Goal: Task Accomplishment & Management: Manage account settings

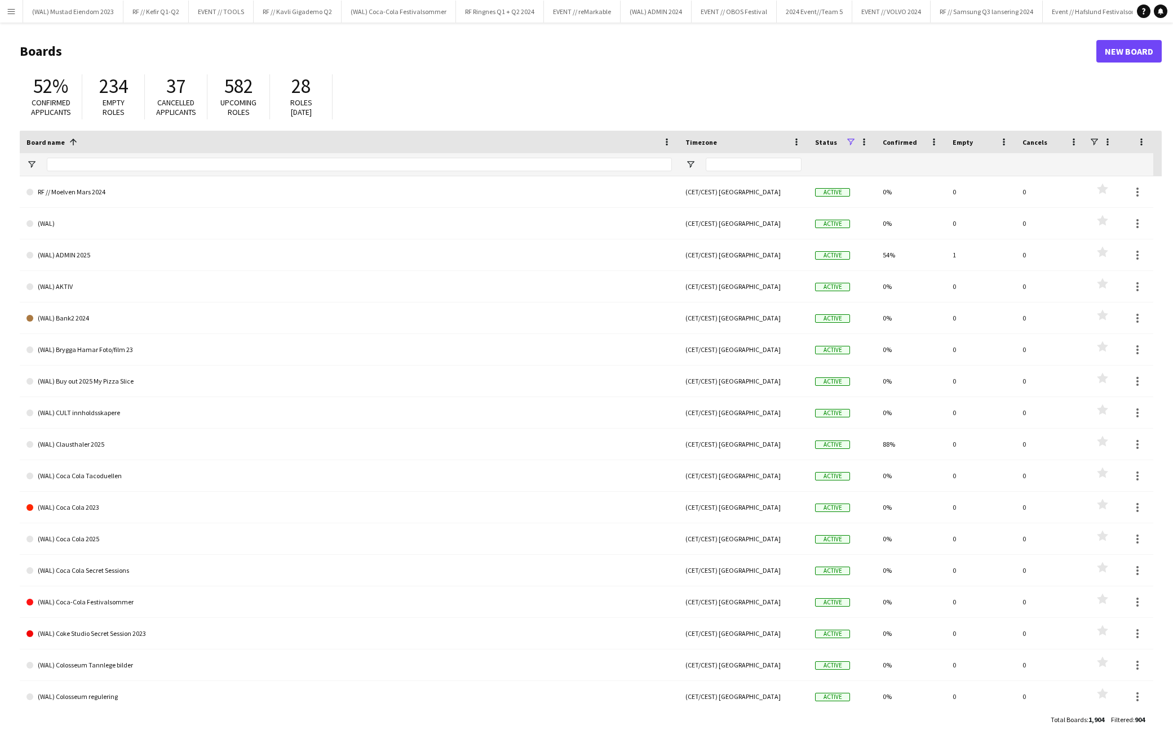
click at [6, 16] on button "Menu" at bounding box center [11, 11] width 23 height 23
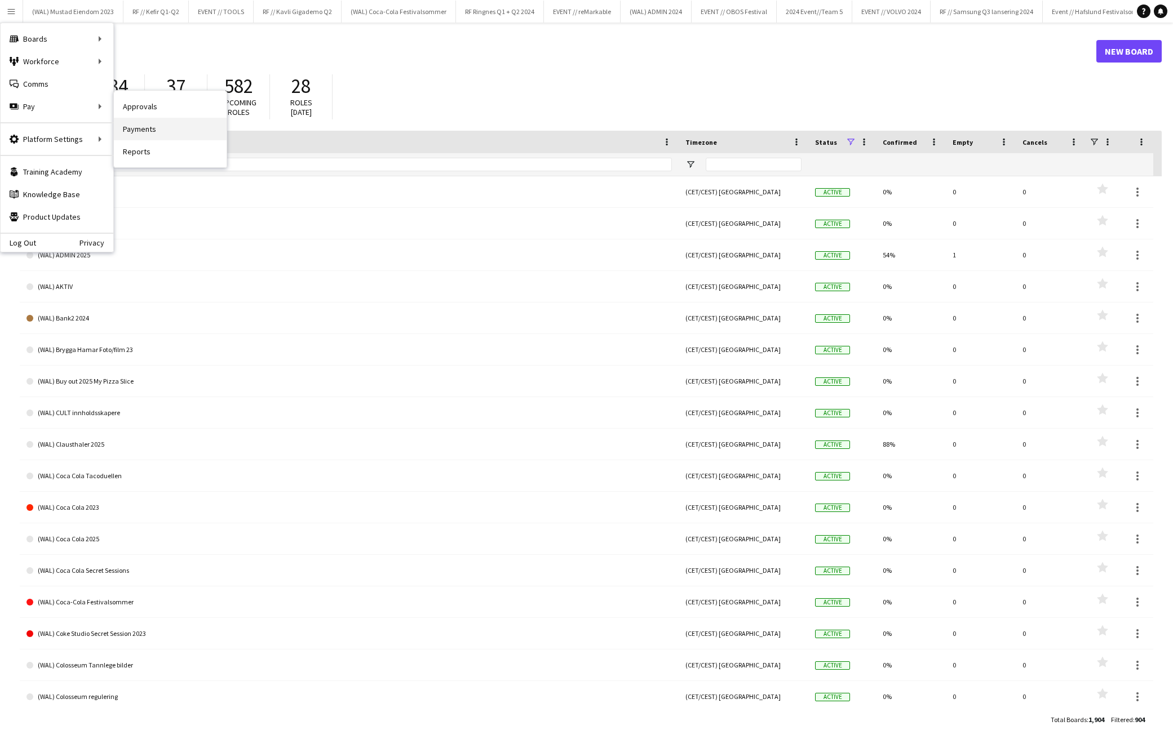
click at [187, 124] on link "Payments" at bounding box center [170, 129] width 113 height 23
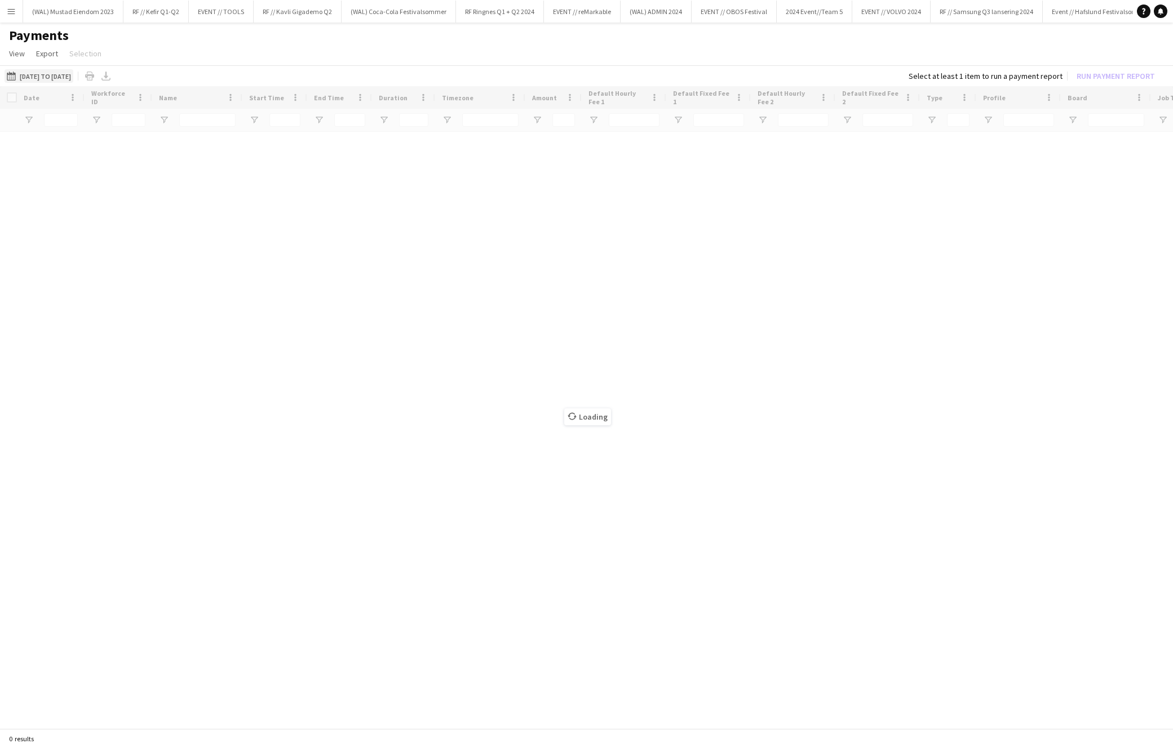
click at [68, 82] on button "[DATE] to [DATE] [DATE] to [DATE]" at bounding box center [39, 76] width 69 height 14
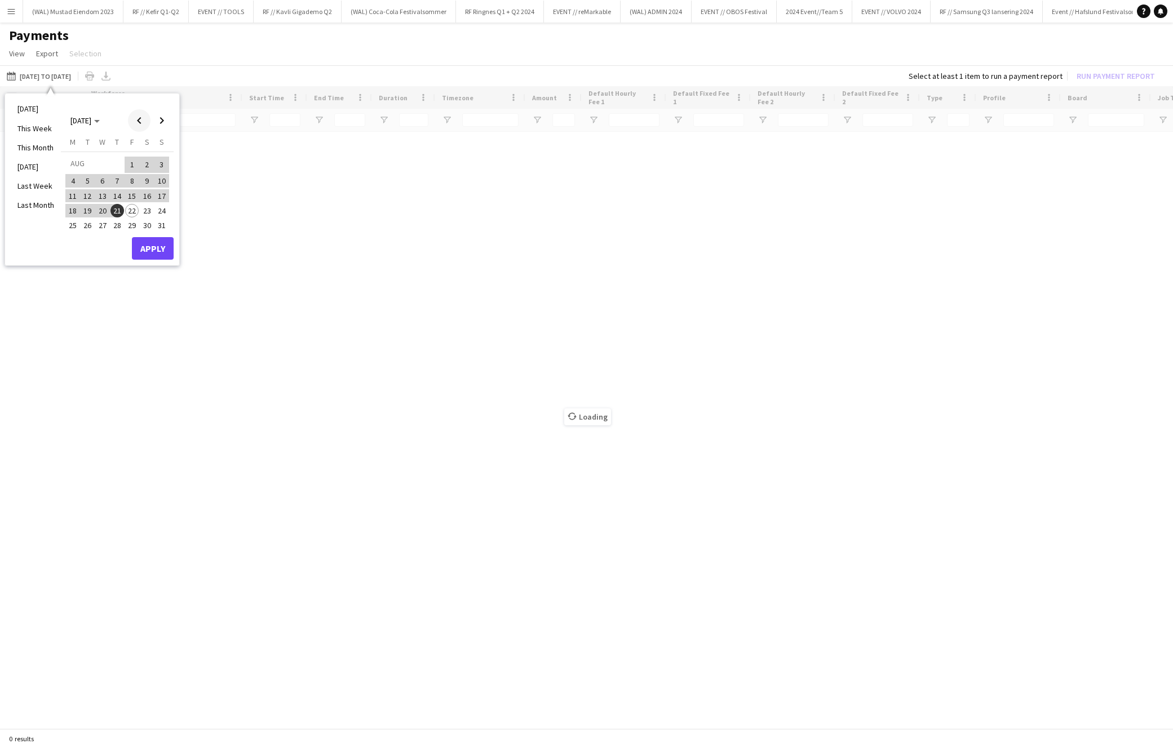
click at [131, 122] on span "Previous month" at bounding box center [139, 120] width 23 height 23
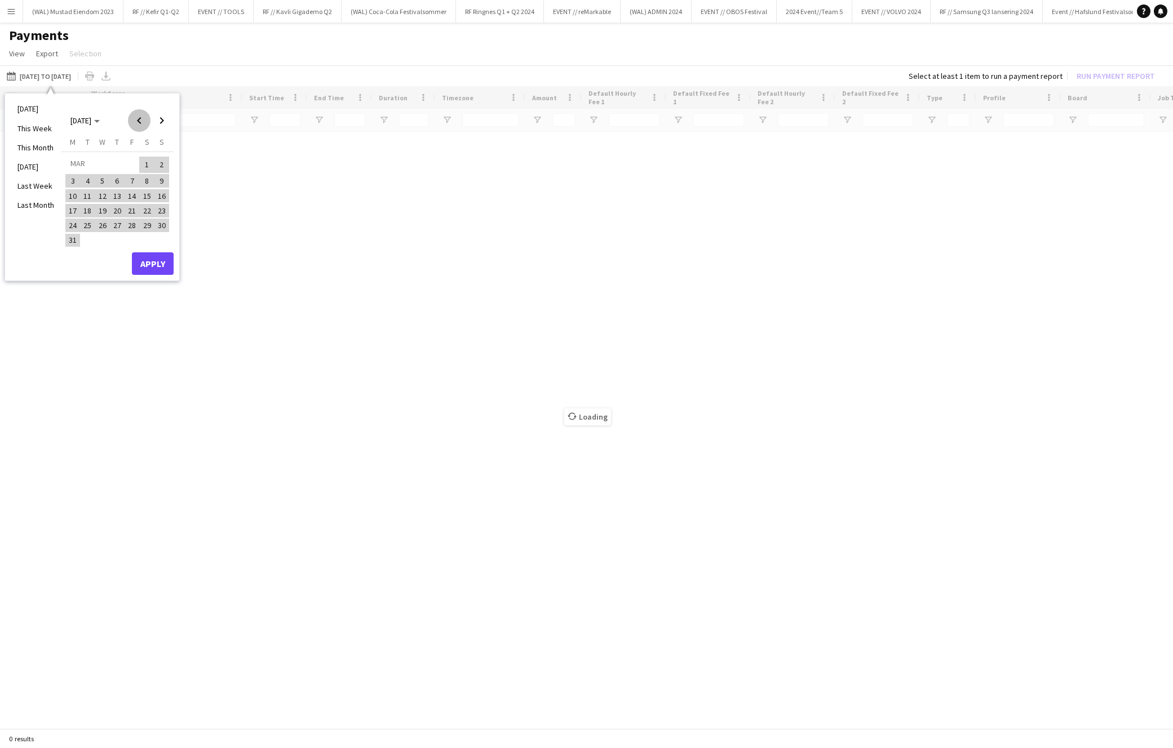
click at [131, 122] on span "Previous month" at bounding box center [139, 120] width 23 height 23
click at [103, 180] on span "1" at bounding box center [103, 178] width 14 height 14
click at [166, 126] on span "Next month" at bounding box center [161, 120] width 23 height 23
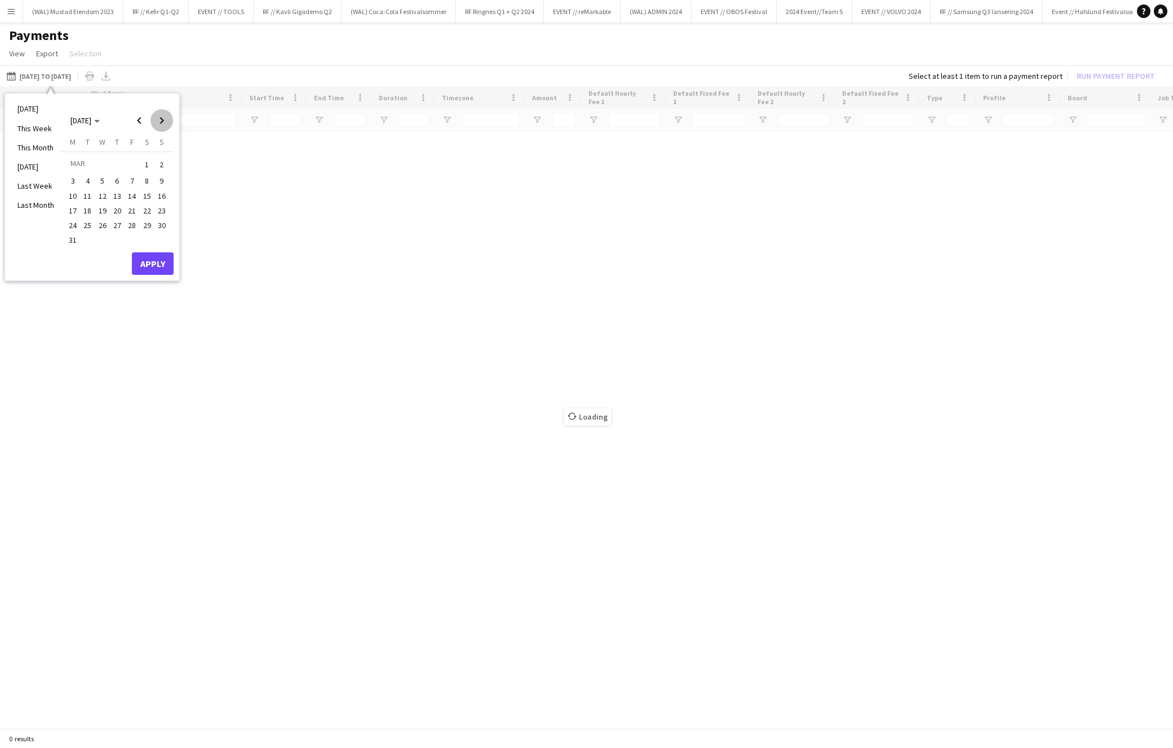
click at [166, 126] on span "Next month" at bounding box center [161, 120] width 23 height 23
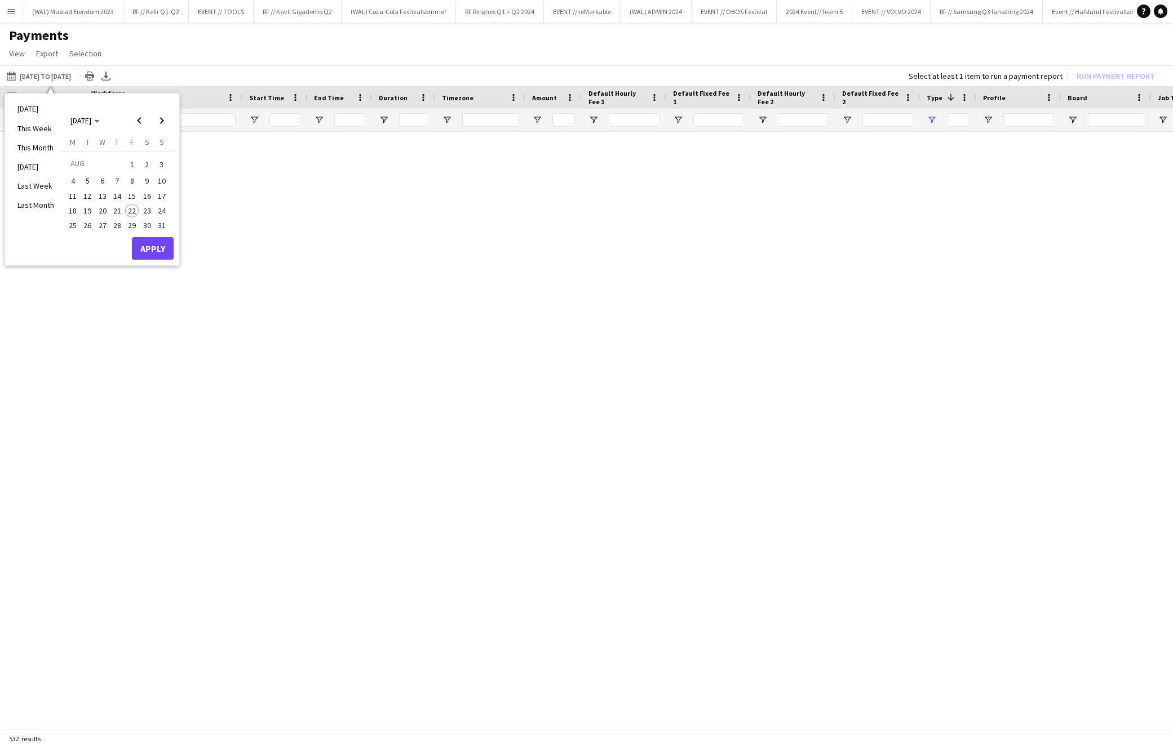
type input "**********"
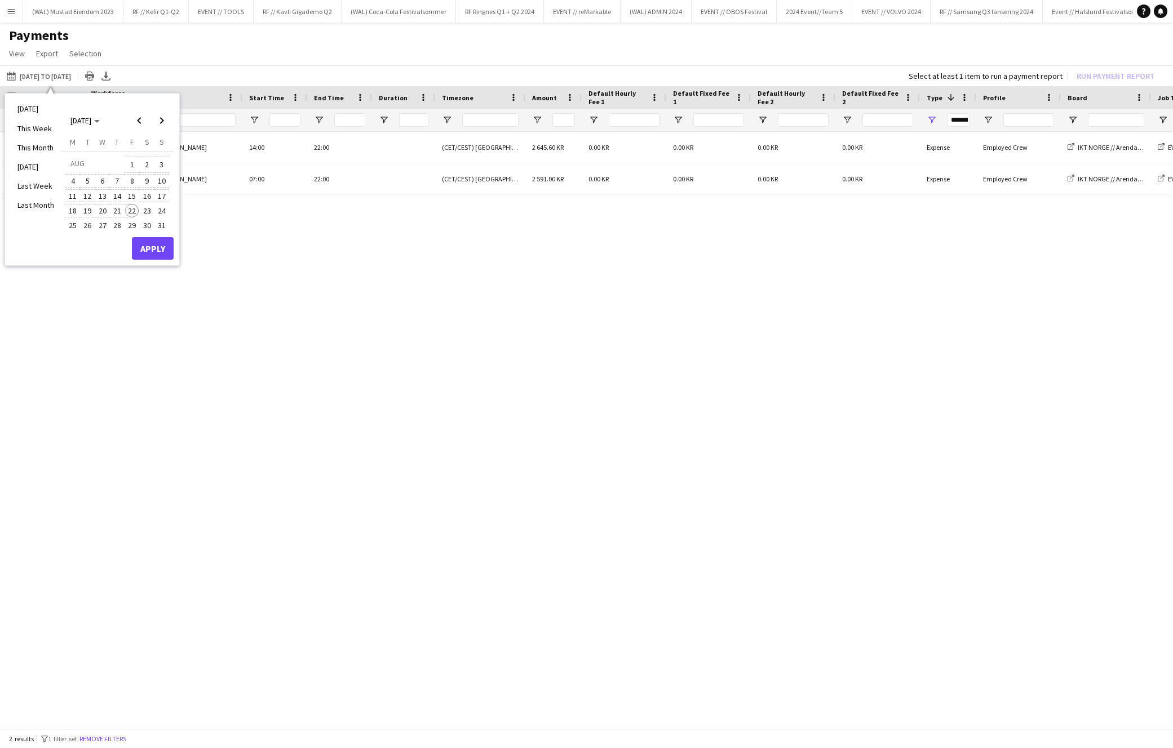
click at [135, 209] on span "22" at bounding box center [132, 211] width 14 height 14
click at [154, 242] on button "Apply" at bounding box center [153, 248] width 42 height 23
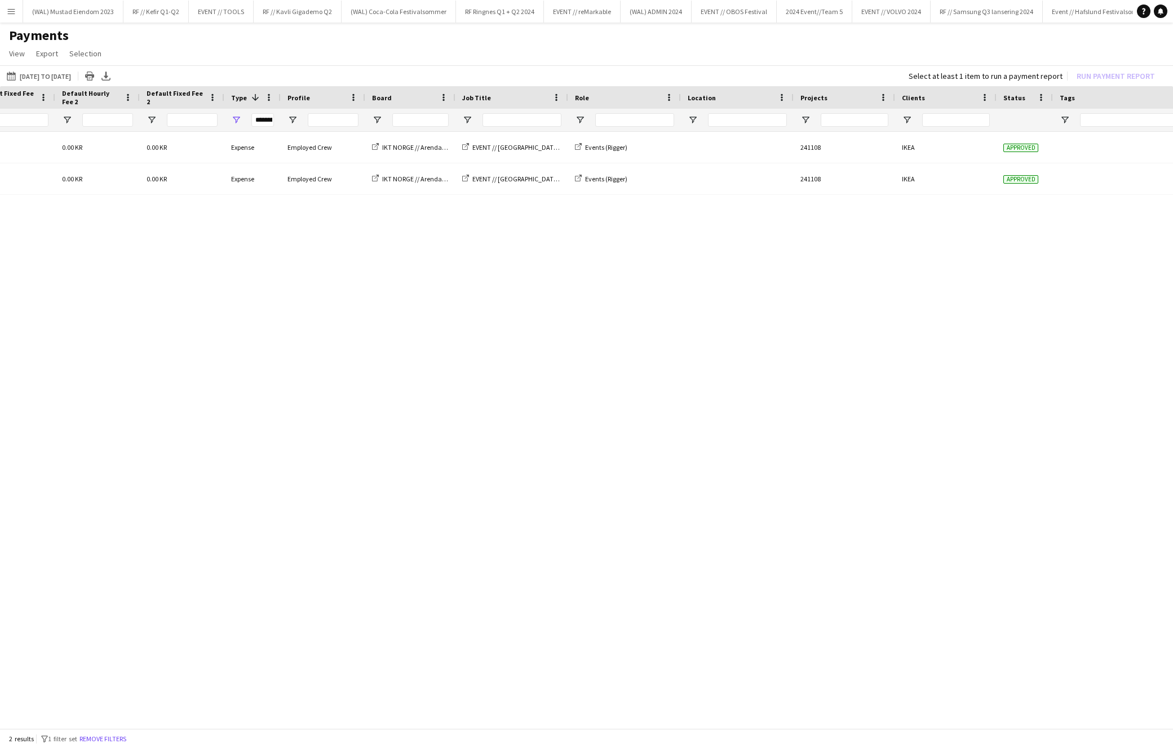
click at [810, 122] on div at bounding box center [843, 120] width 101 height 23
click at [806, 118] on span "Open Filter Menu" at bounding box center [805, 120] width 10 height 10
drag, startPoint x: 778, startPoint y: 520, endPoint x: 812, endPoint y: 712, distance: 195.1
click at [779, 521] on div "0.00 KR 0.00 KR 0.00 KR 0.00 KR Expense Employed Crew IKT NORGE // [GEOGRAPHIC_…" at bounding box center [586, 427] width 1173 height 591
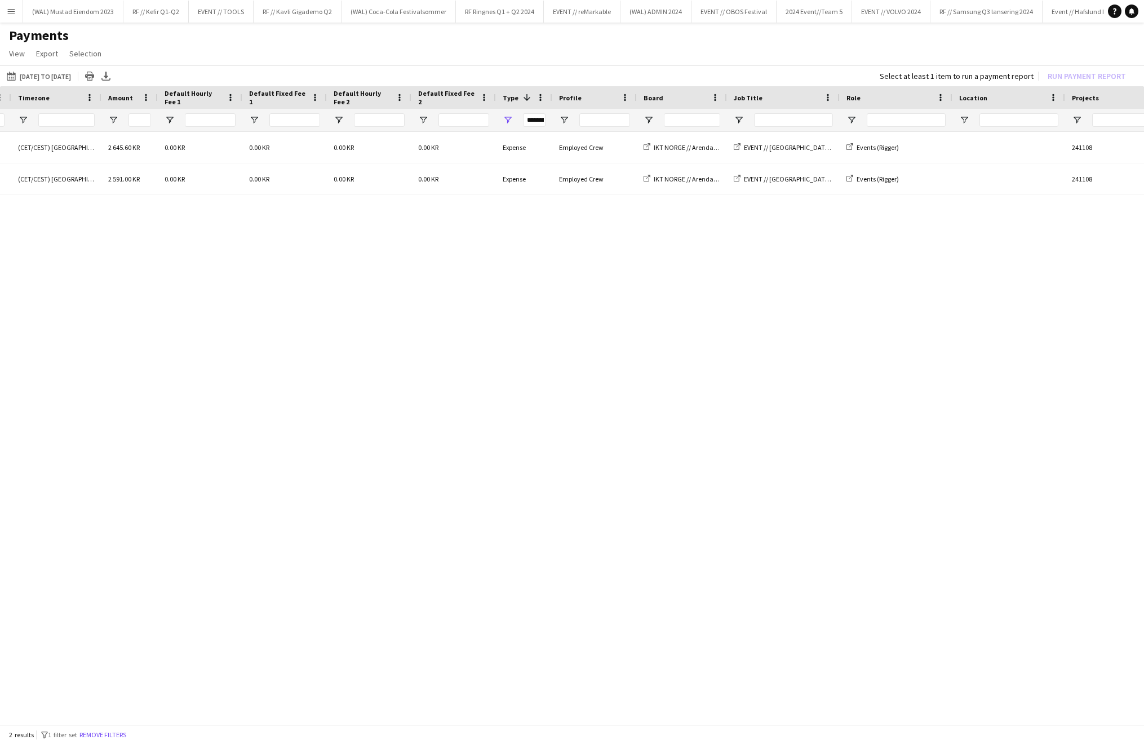
click at [12, 11] on app-icon "Menu" at bounding box center [11, 11] width 9 height 9
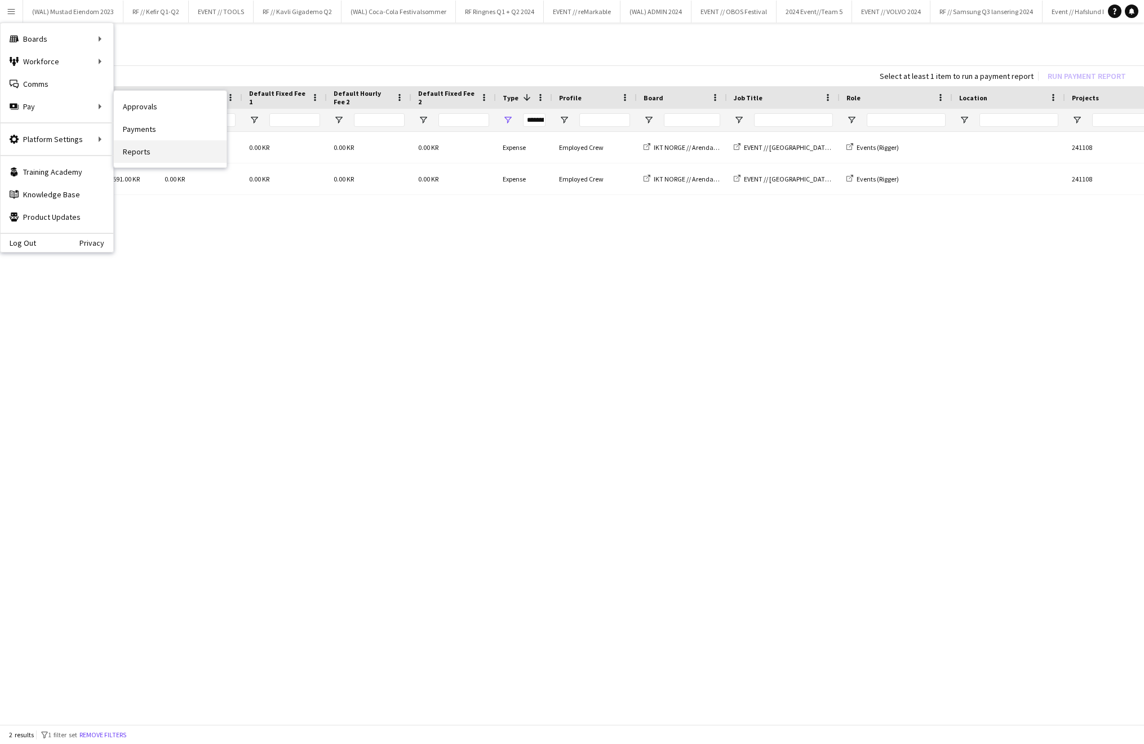
click at [152, 155] on link "Reports" at bounding box center [170, 151] width 113 height 23
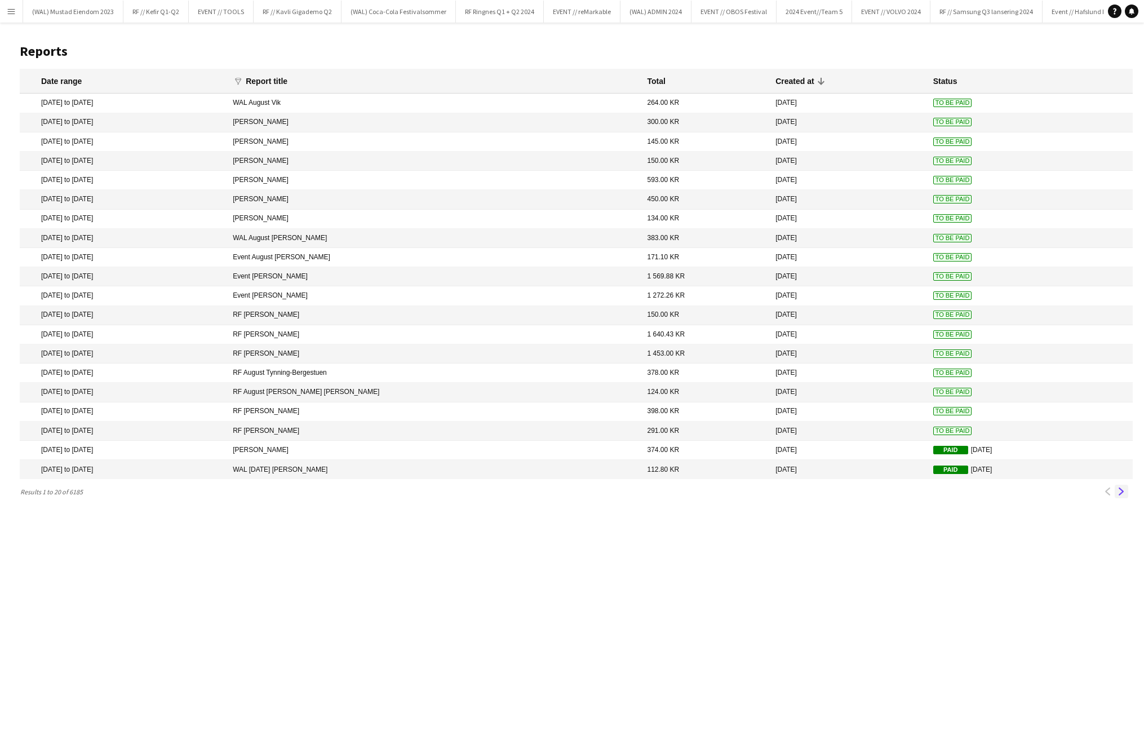
click at [1124, 494] on app-icon "Next" at bounding box center [1121, 491] width 8 height 8
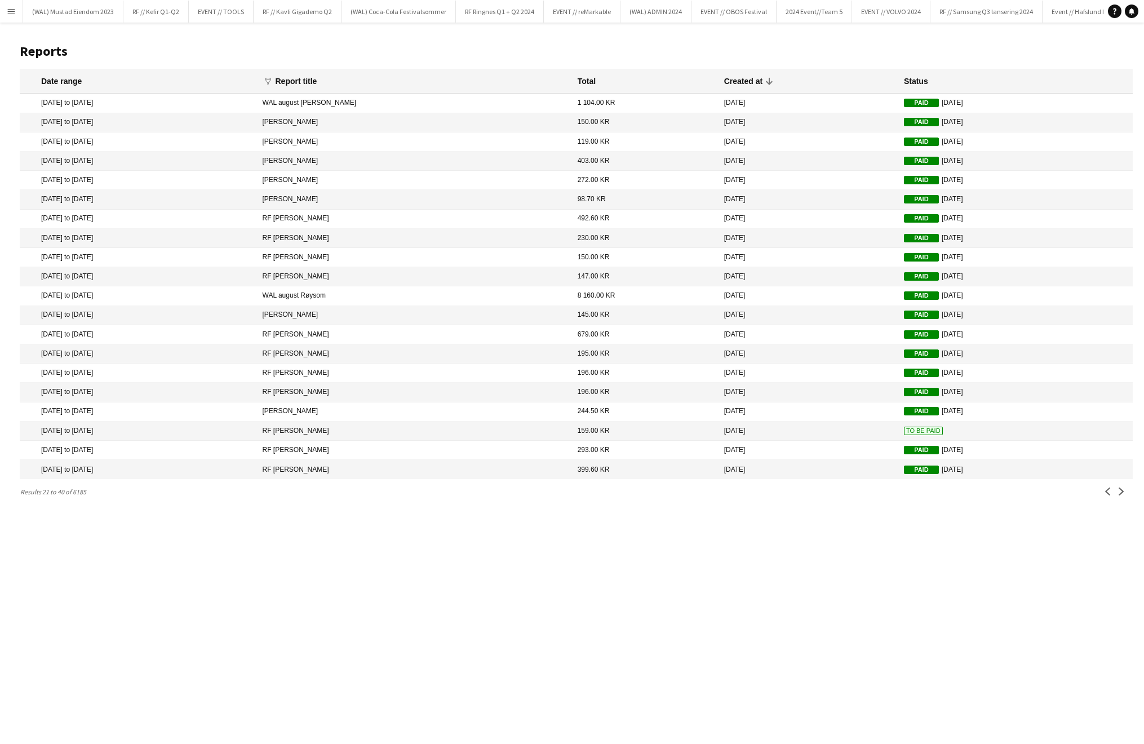
click at [905, 429] on span "To Be Paid" at bounding box center [923, 431] width 39 height 8
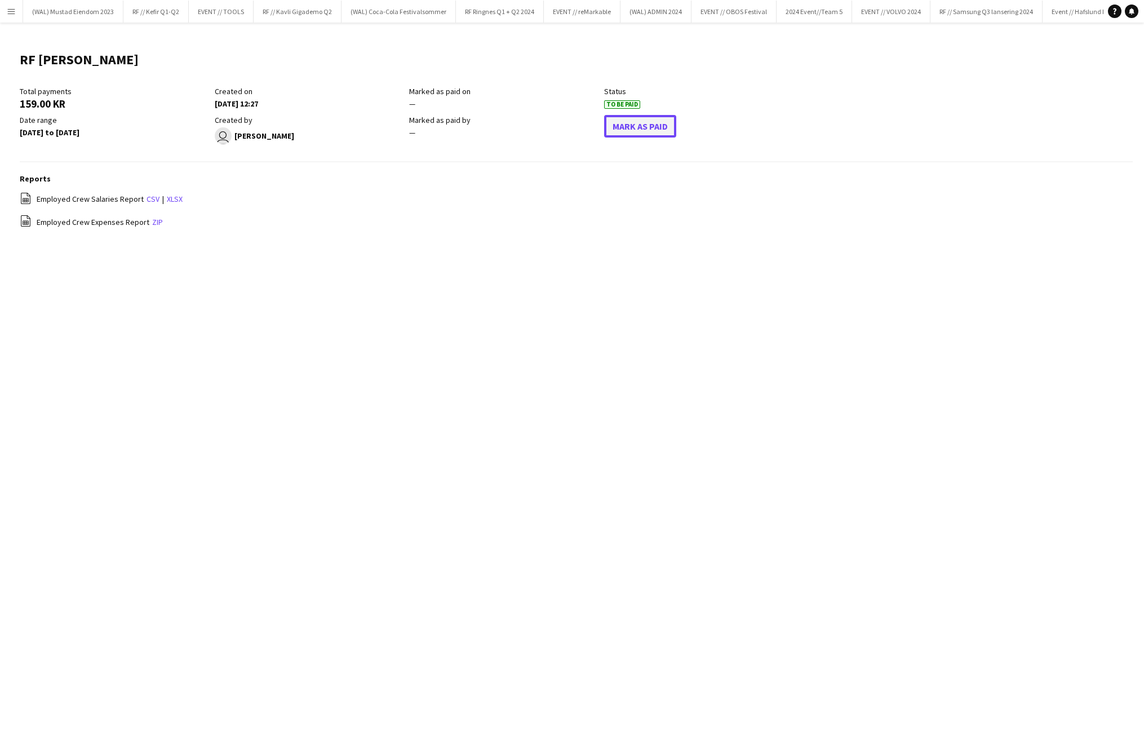
click at [639, 118] on button "Mark As Paid" at bounding box center [640, 126] width 72 height 23
